Goal: Transaction & Acquisition: Purchase product/service

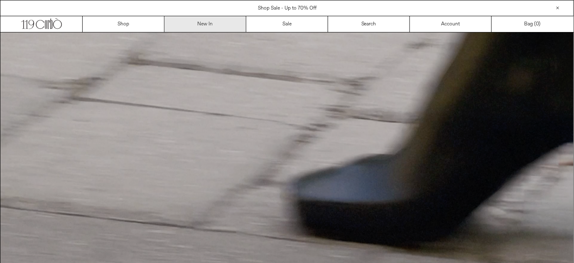
click at [215, 21] on link "New In" at bounding box center [205, 24] width 82 height 16
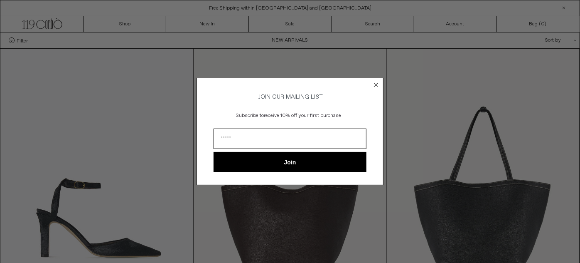
click at [376, 78] on form "JOIN OUR MAILING LIST Subscribe to receive 10% off your first purchase Join ***…" at bounding box center [289, 131] width 187 height 107
click at [376, 81] on circle "Close dialog" at bounding box center [376, 85] width 8 height 8
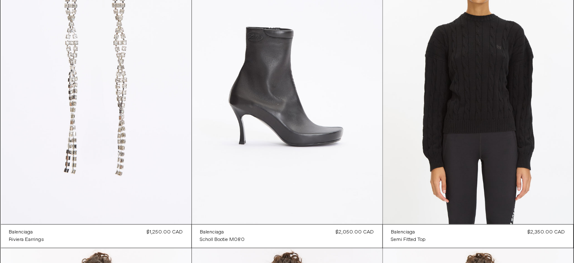
scroll to position [1375, 0]
